Goal: Task Accomplishment & Management: Manage account settings

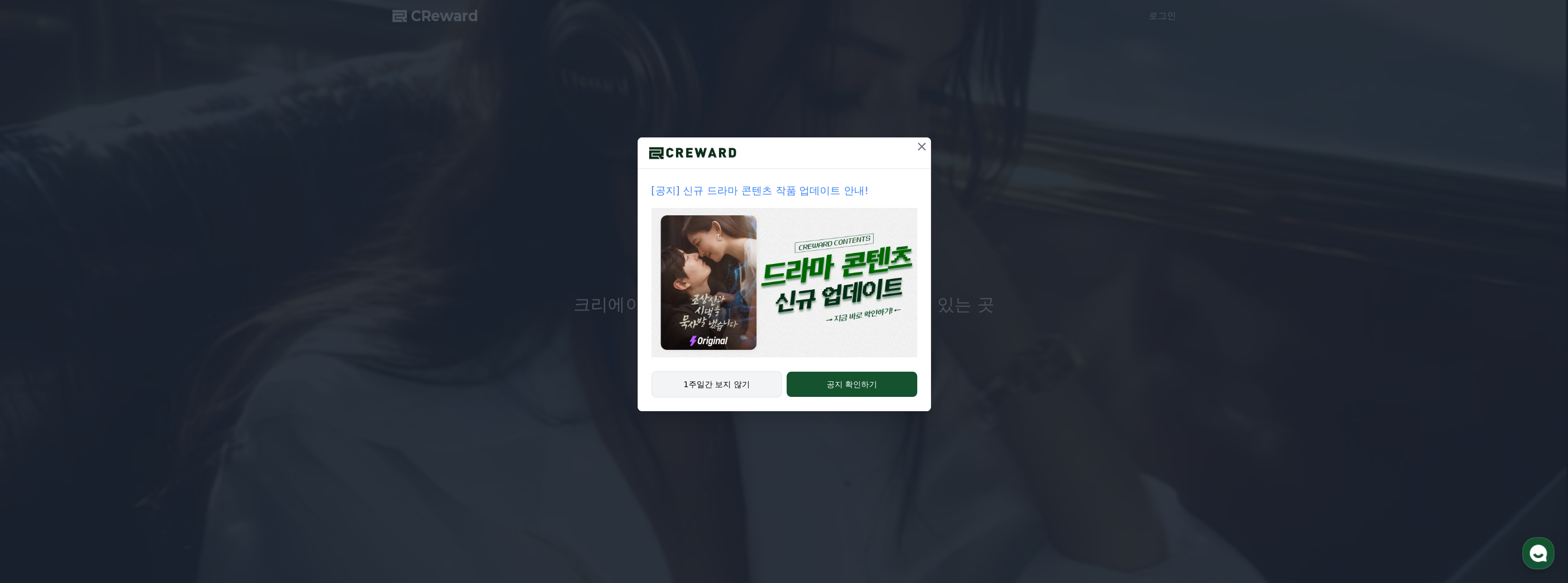
click at [746, 381] on button "1주일간 보지 않기" at bounding box center [717, 384] width 131 height 26
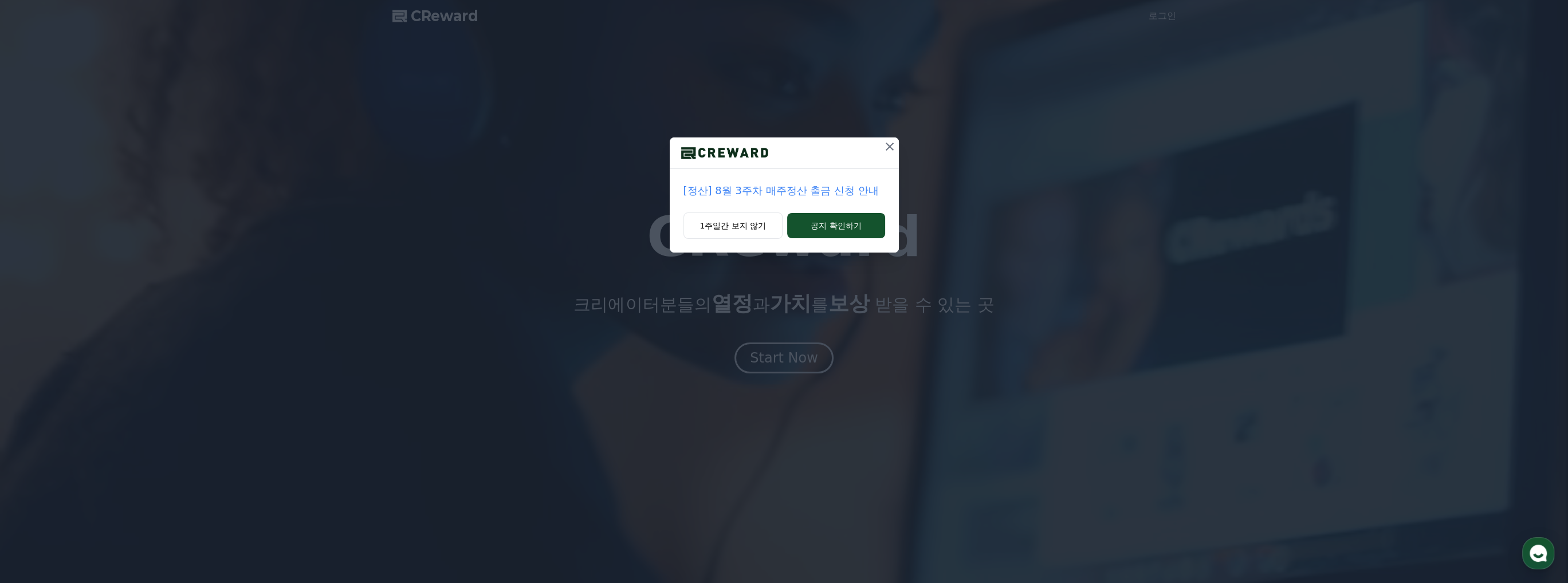
click at [766, 358] on div "[정산] 8월 3주차 매주정산 출금 신청 안내 1주일간 보지 않기 공지 확인하기" at bounding box center [784, 292] width 1568 height 583
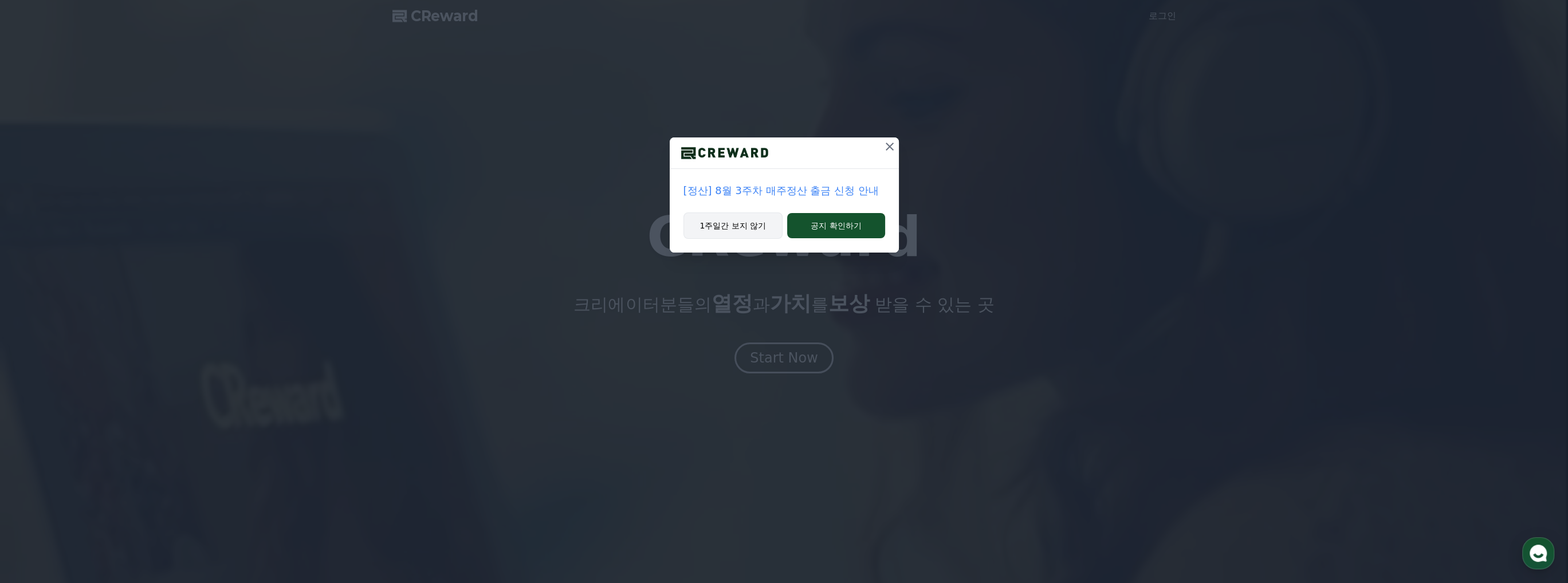
click at [745, 225] on button "1주일간 보지 않기" at bounding box center [733, 226] width 100 height 26
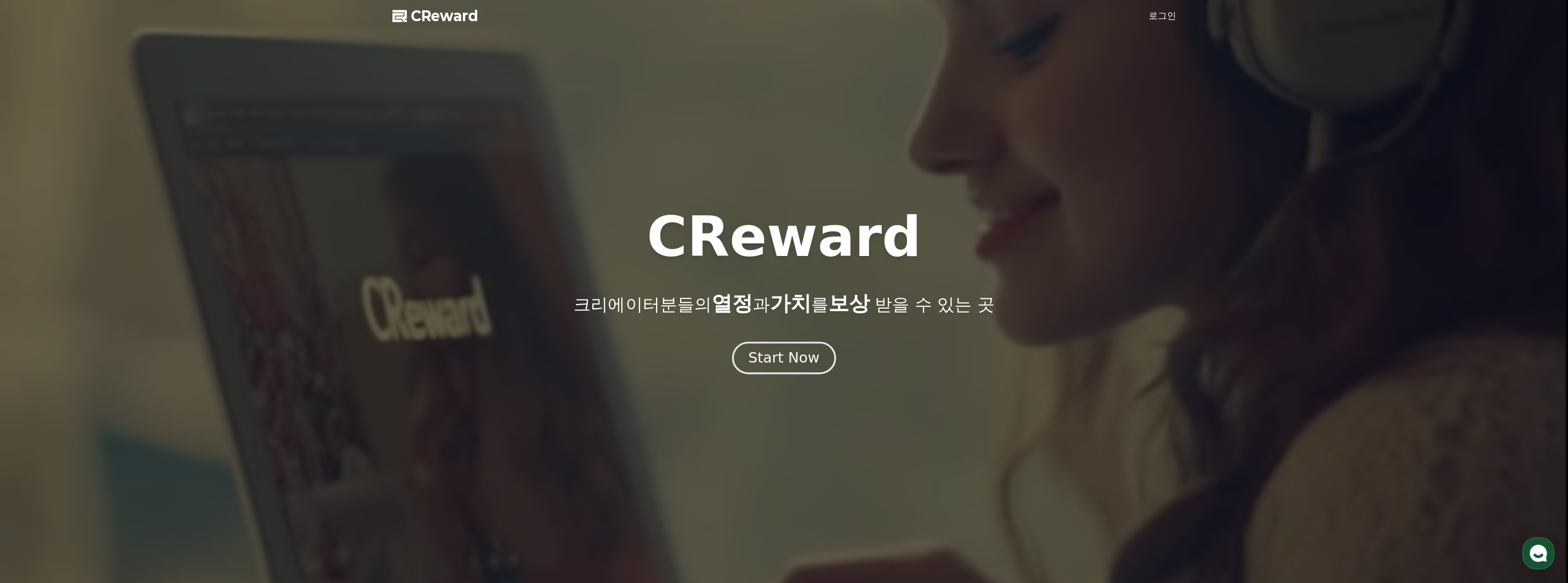
drag, startPoint x: 763, startPoint y: 335, endPoint x: 765, endPoint y: 347, distance: 12.2
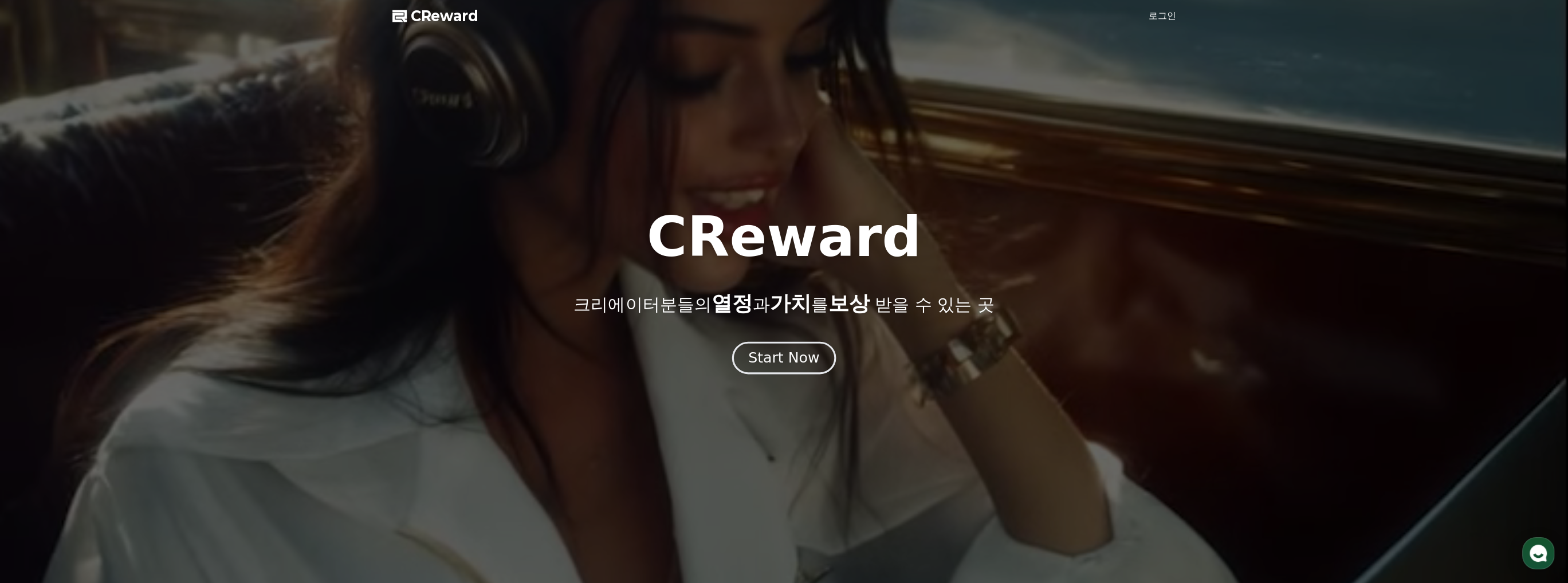
click at [762, 338] on div "CReward 크리에이터분들의 열정 과 가치 를 보상 받을 수 있는 곳 Start Now" at bounding box center [784, 291] width 1568 height 164
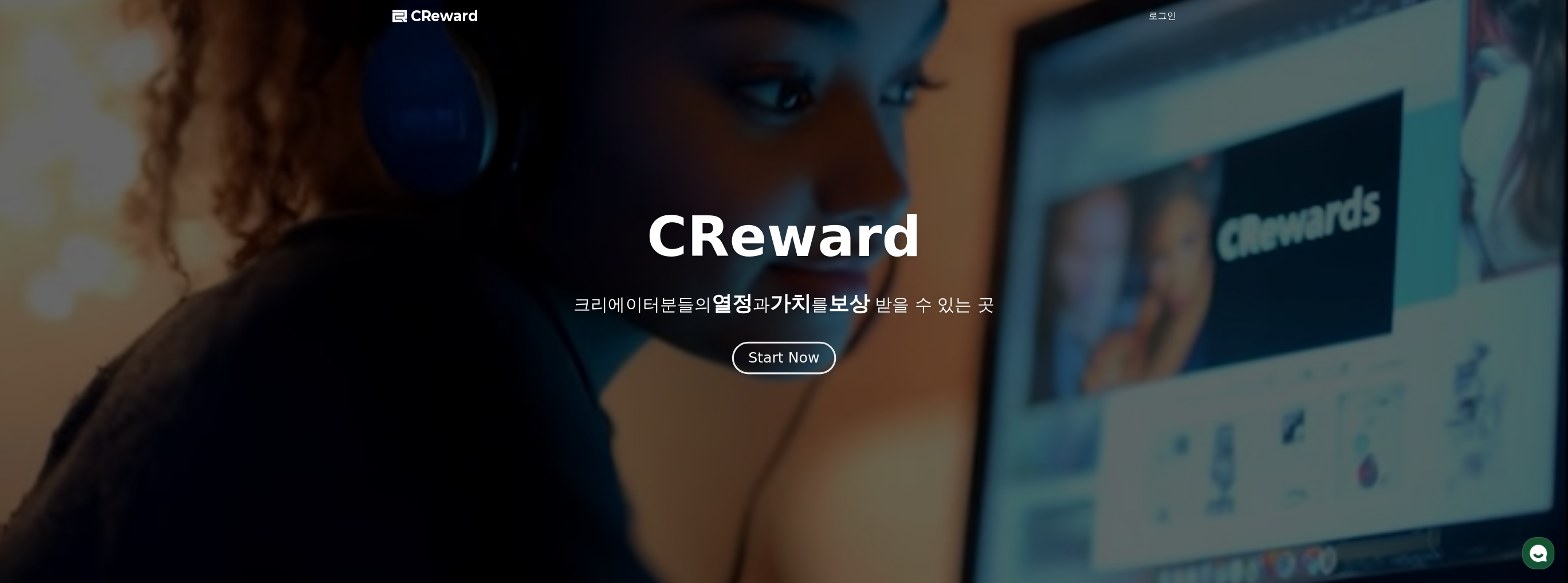
click at [771, 360] on div "Start Now" at bounding box center [783, 357] width 71 height 19
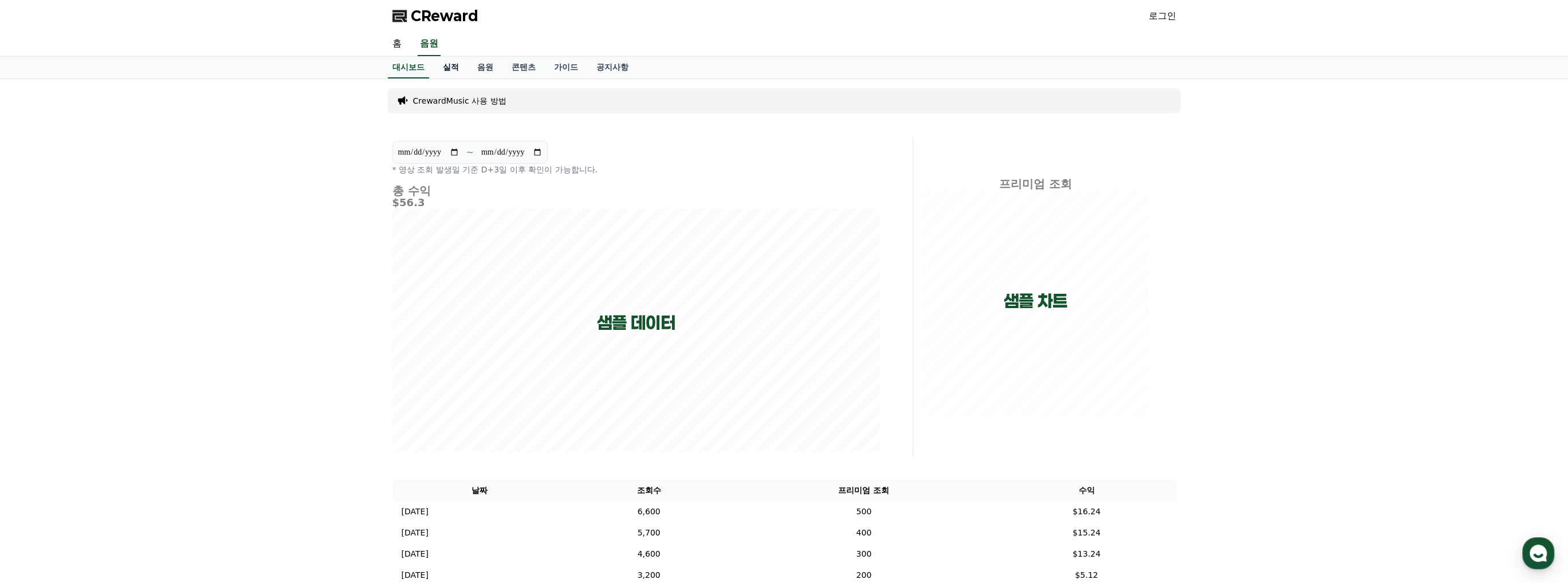
click at [437, 76] on link "실적" at bounding box center [450, 67] width 34 height 22
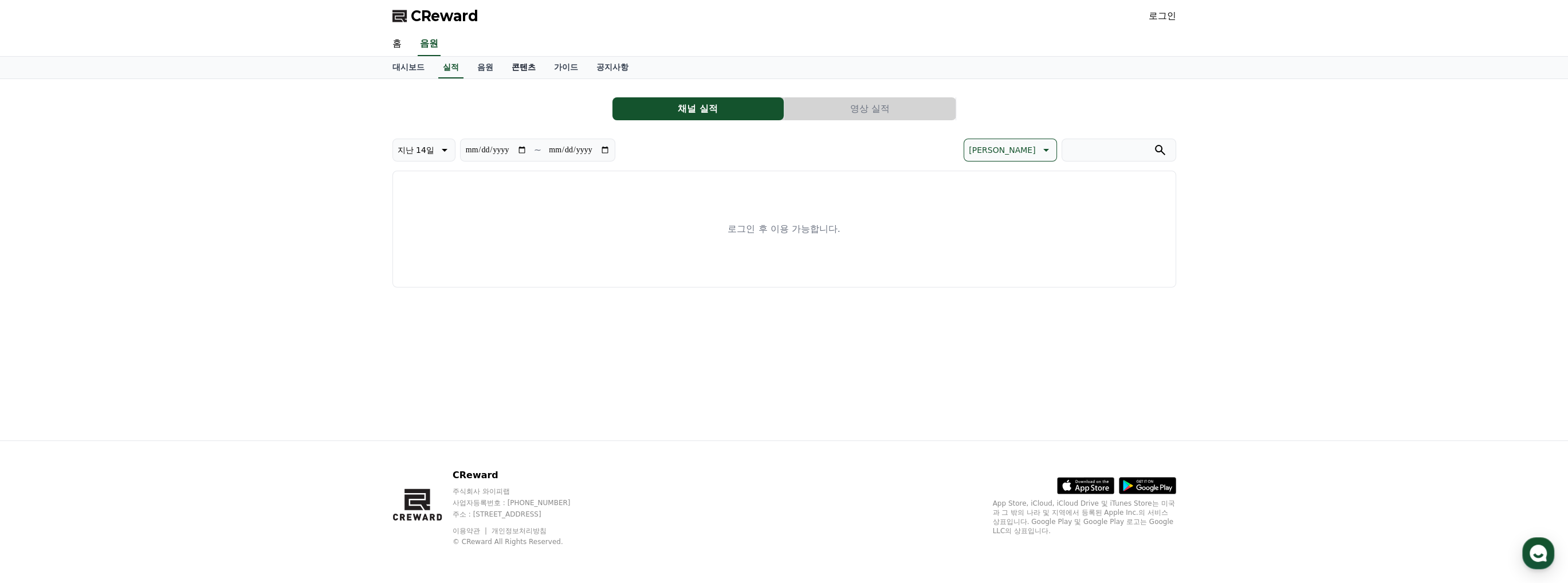
click at [513, 66] on link "콘텐츠" at bounding box center [524, 67] width 43 height 22
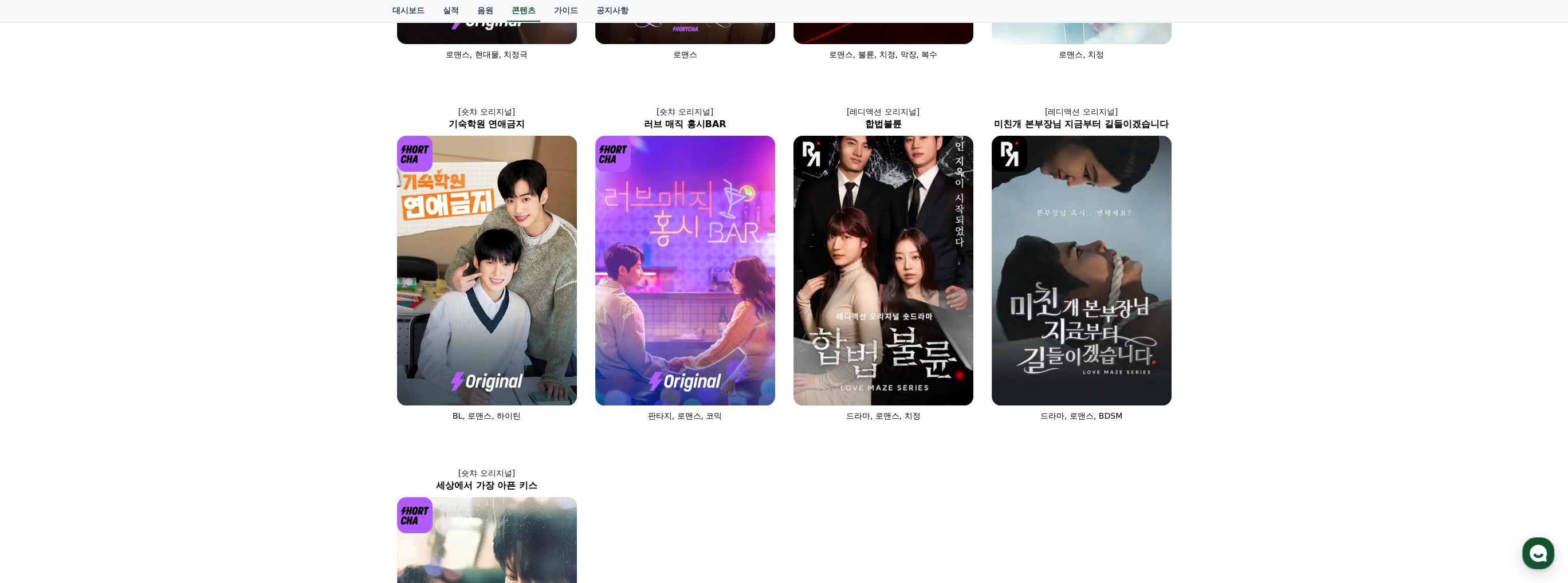
scroll to position [572, 0]
